Goal: Find specific page/section: Find specific page/section

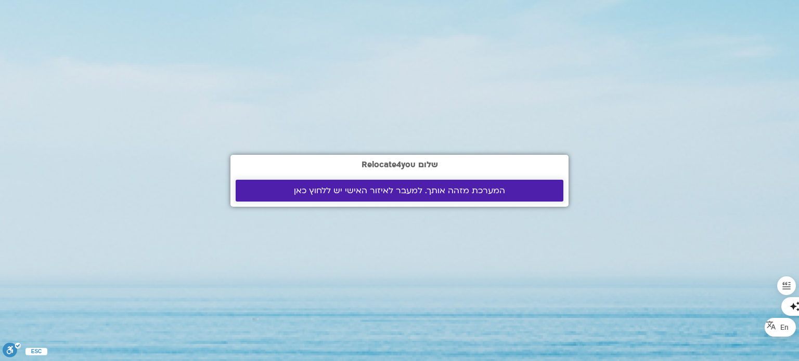
click at [338, 189] on span "המערכת מזהה אותך. למעבר לאיזור האישי יש ללחוץ כאן" at bounding box center [399, 190] width 211 height 9
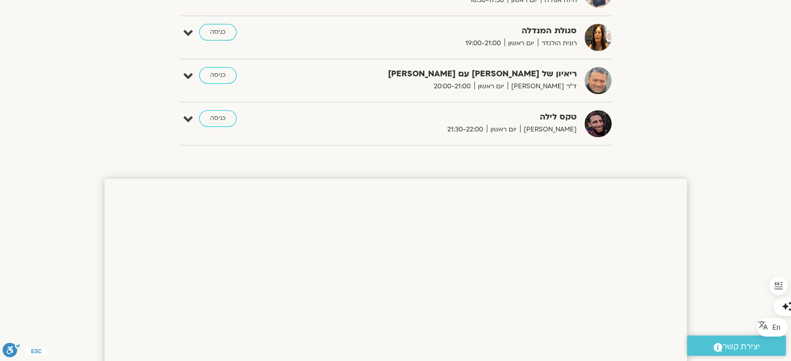
scroll to position [273, 0]
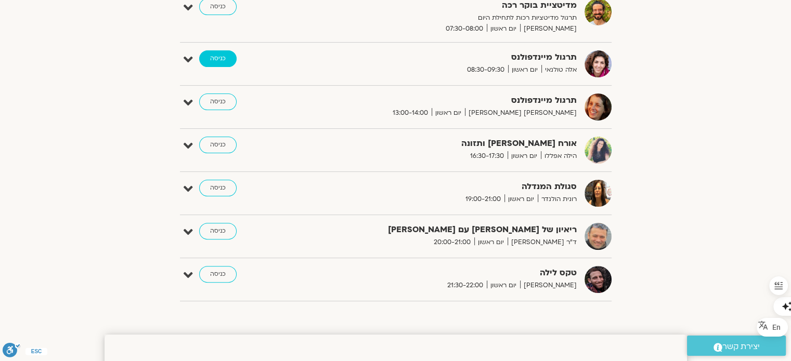
click at [220, 56] on link "כניסה" at bounding box center [217, 58] width 37 height 17
